Goal: Task Accomplishment & Management: Use online tool/utility

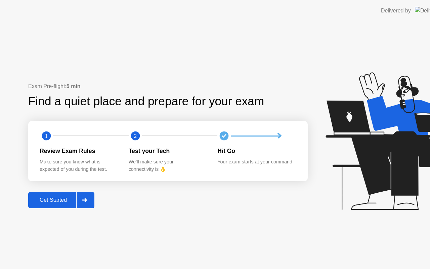
click at [54, 203] on div "Get Started" at bounding box center [53, 200] width 46 height 6
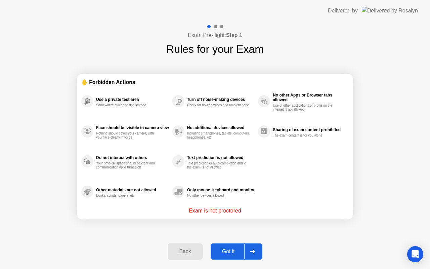
click at [227, 253] on div "Got it" at bounding box center [229, 251] width 32 height 6
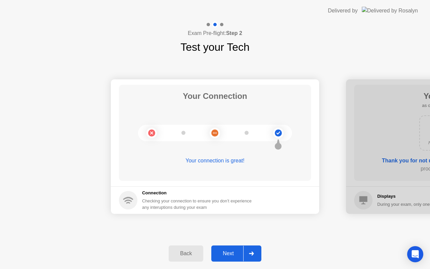
click at [227, 253] on div "Next" at bounding box center [228, 253] width 30 height 6
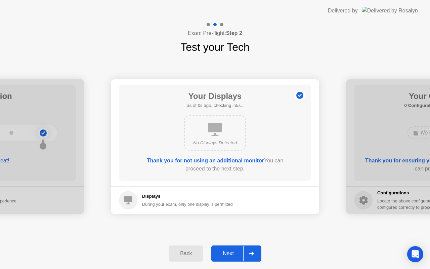
click at [227, 253] on div "Next" at bounding box center [228, 253] width 30 height 6
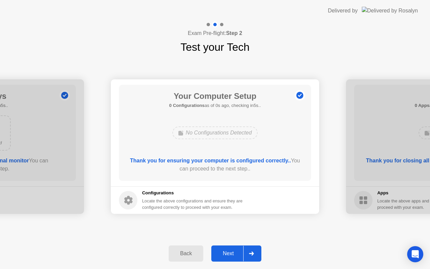
click at [227, 253] on div "Next" at bounding box center [228, 253] width 30 height 6
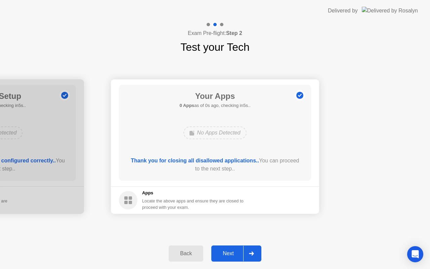
click at [227, 253] on div "Next" at bounding box center [228, 253] width 30 height 6
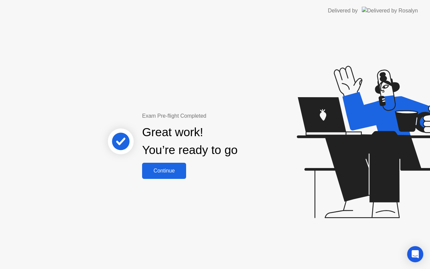
click at [162, 173] on div "Continue" at bounding box center [164, 171] width 40 height 6
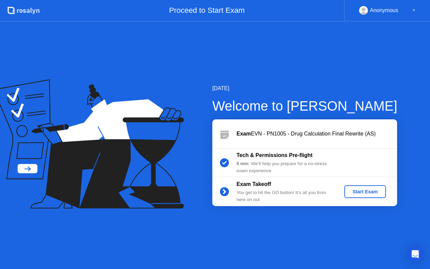
click at [365, 190] on div "Start Exam" at bounding box center [365, 191] width 36 height 5
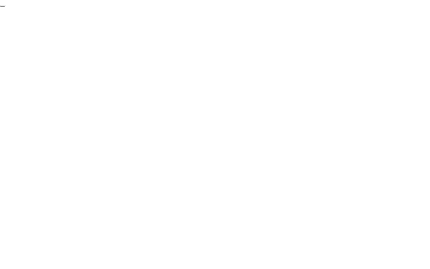
click div "End Proctoring Session"
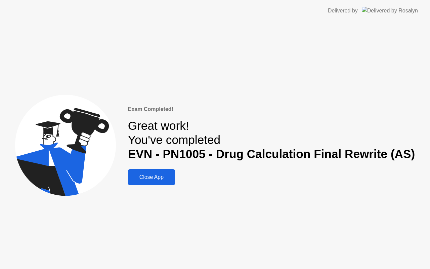
click at [151, 177] on div "Close App" at bounding box center [151, 177] width 43 height 6
